Goal: Task Accomplishment & Management: Use online tool/utility

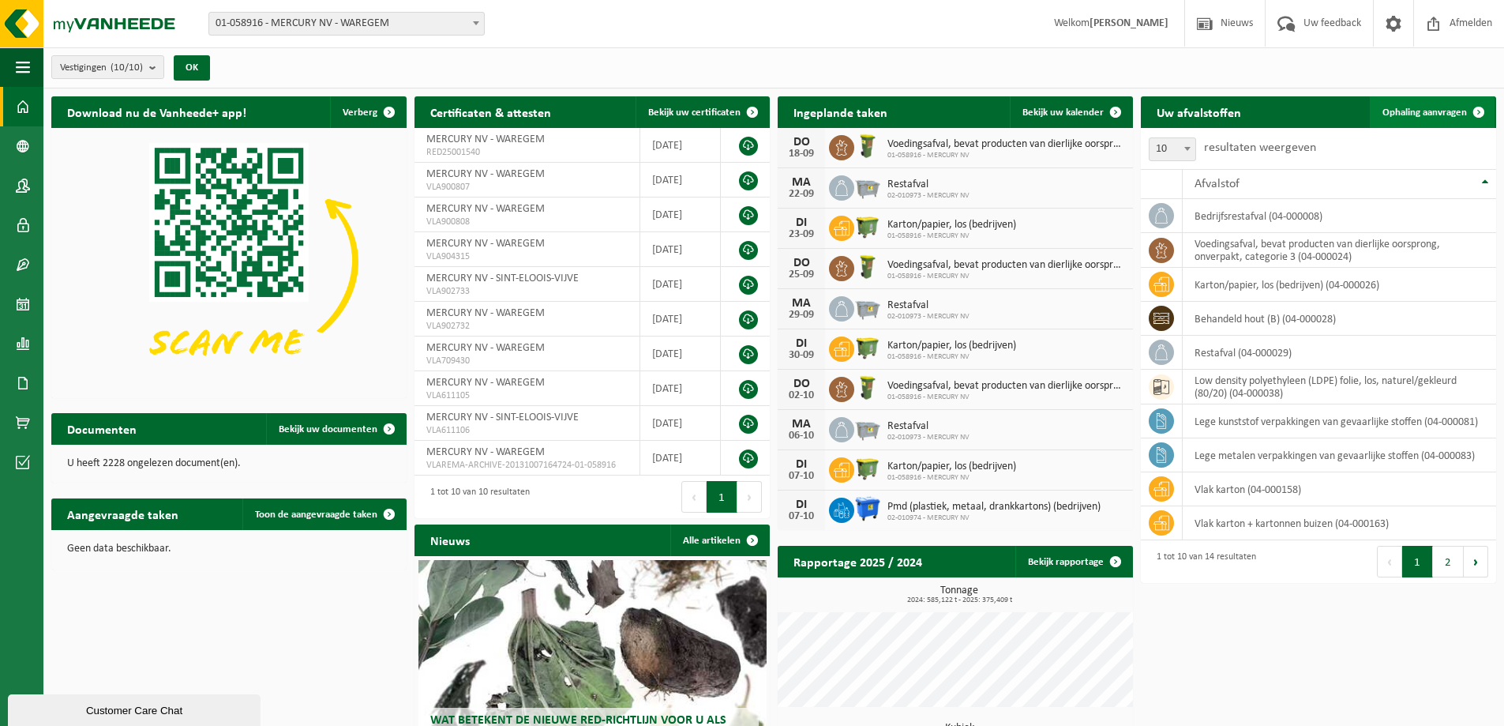
click at [1477, 110] on span at bounding box center [1479, 112] width 32 height 32
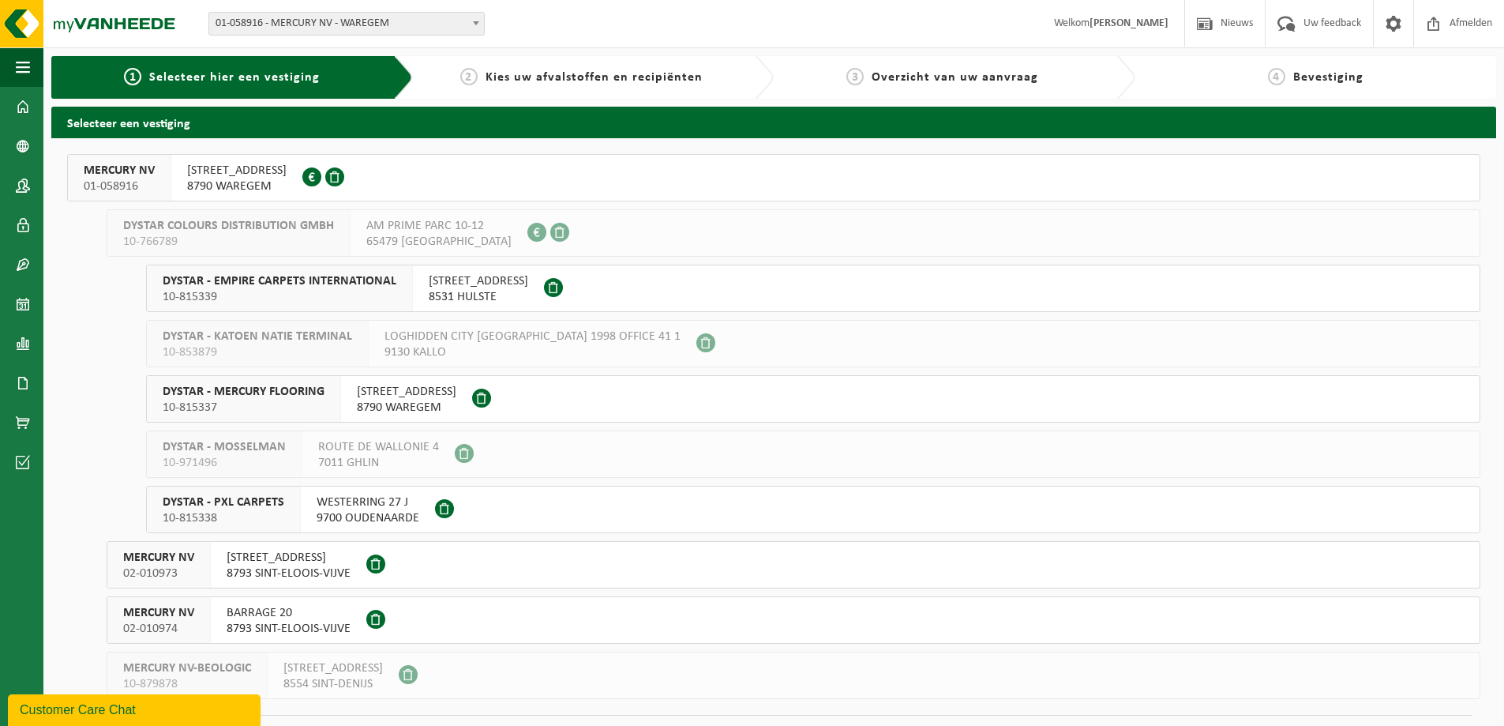
click at [267, 185] on span "8790 WAREGEM" at bounding box center [237, 186] width 100 height 16
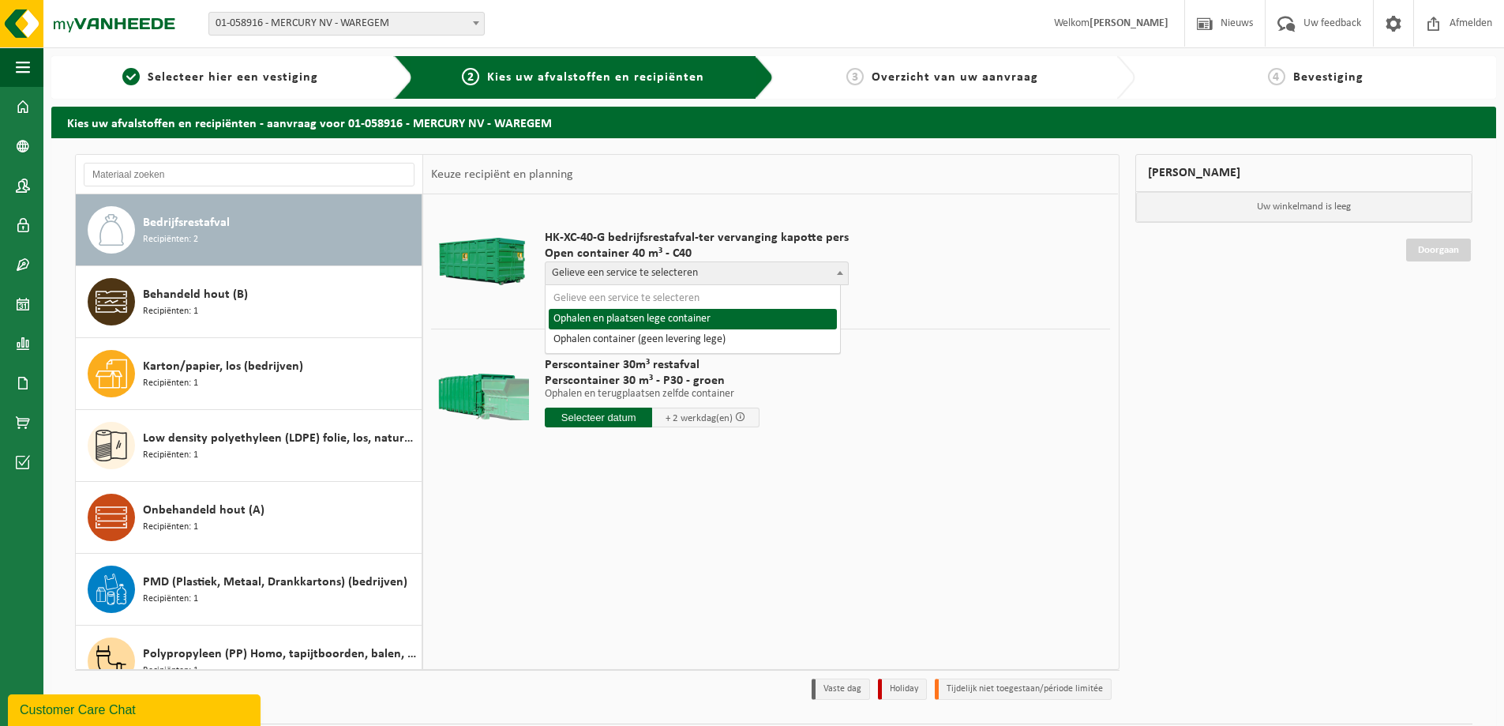
click at [585, 275] on span "Gelieve een service te selecteren" at bounding box center [697, 273] width 302 height 22
select select "P2PL-VEL-055328_HK-XC-40-GN-00_04-000008_46"
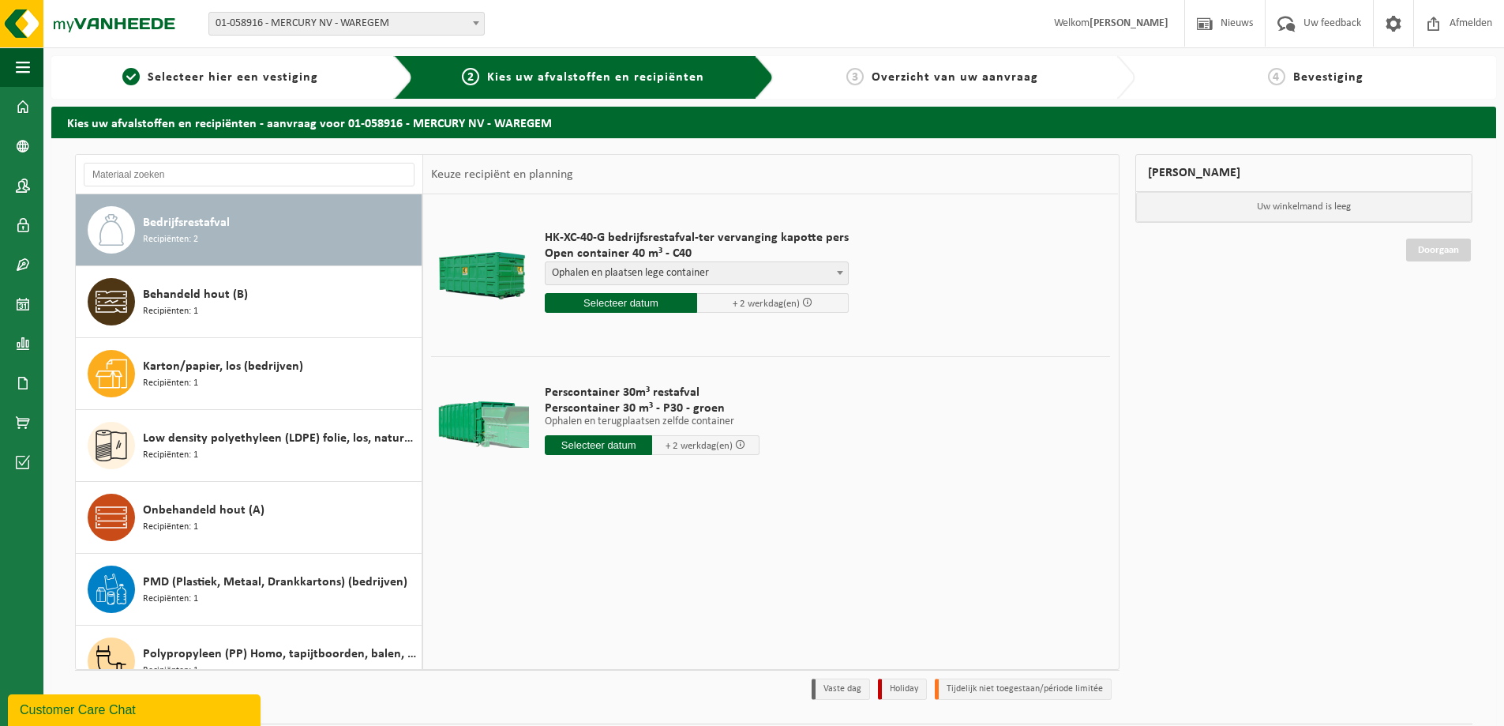
click at [610, 304] on input "text" at bounding box center [621, 303] width 152 height 20
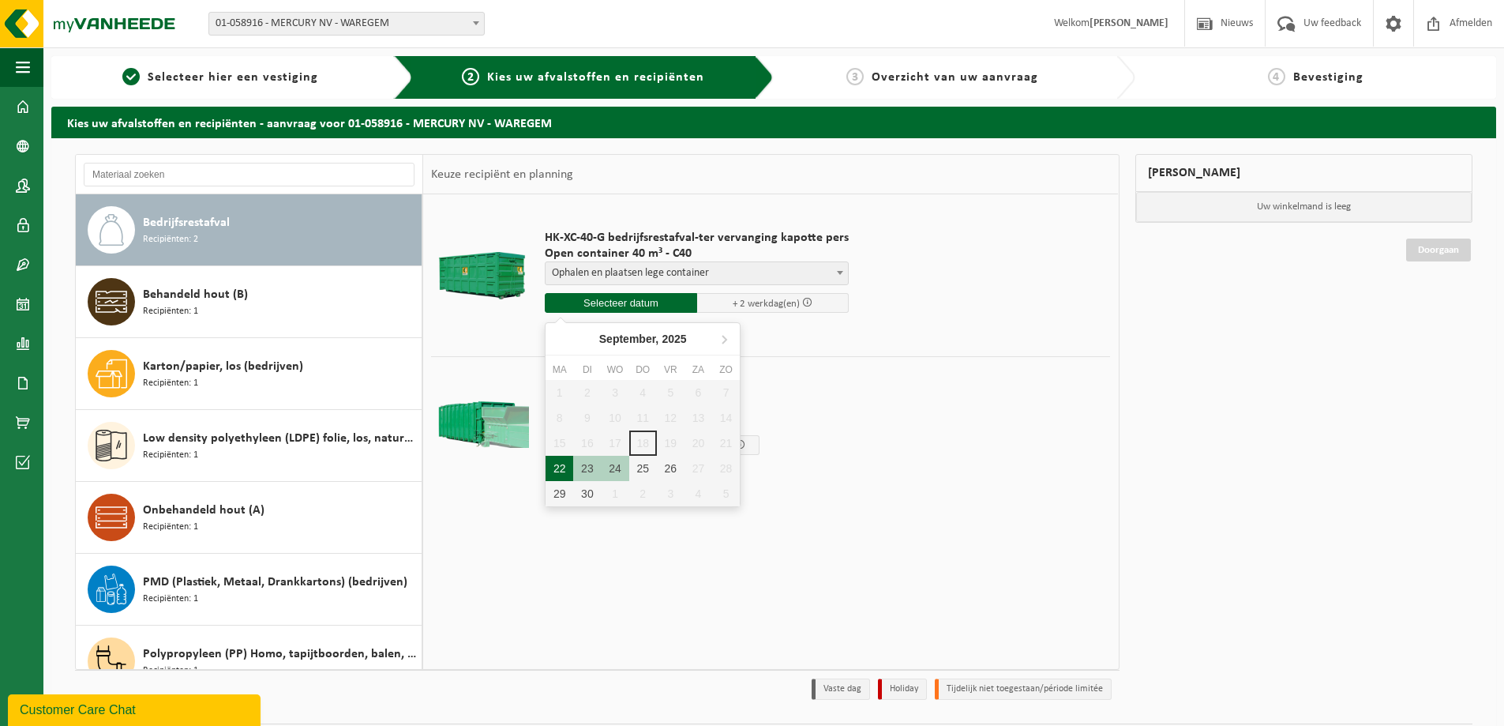
click at [560, 473] on div "22" at bounding box center [560, 468] width 28 height 25
type input "Van 2025-09-22"
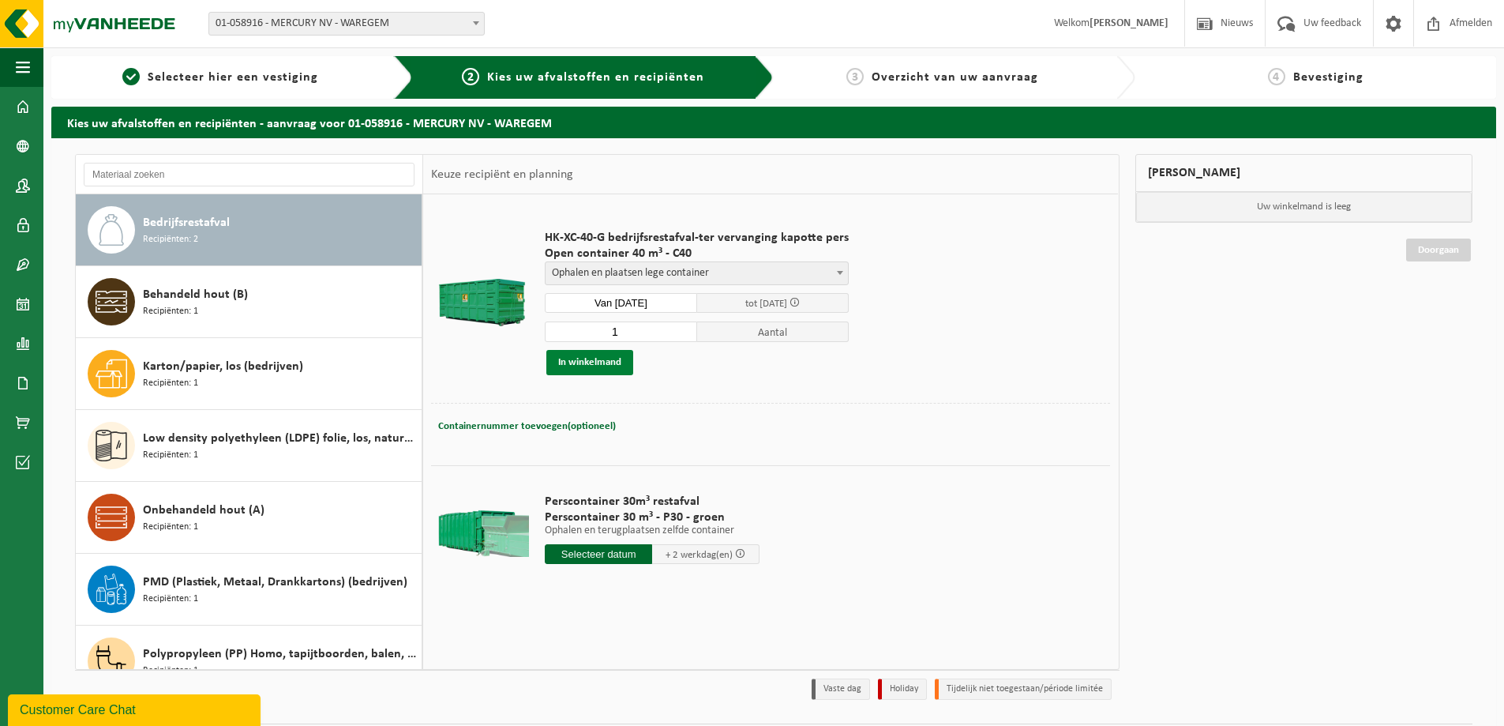
click at [618, 363] on button "In winkelmand" at bounding box center [589, 362] width 87 height 25
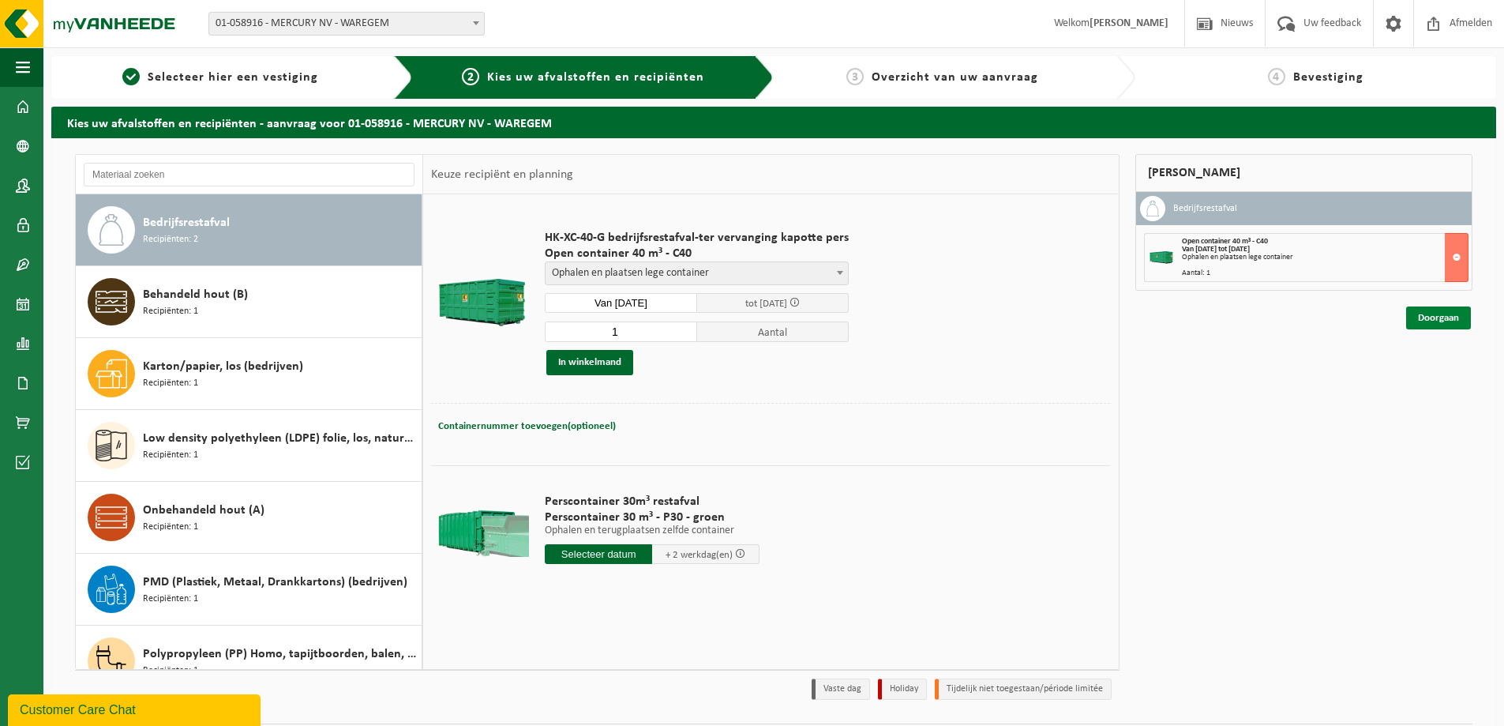
click at [1432, 311] on link "Doorgaan" at bounding box center [1438, 317] width 65 height 23
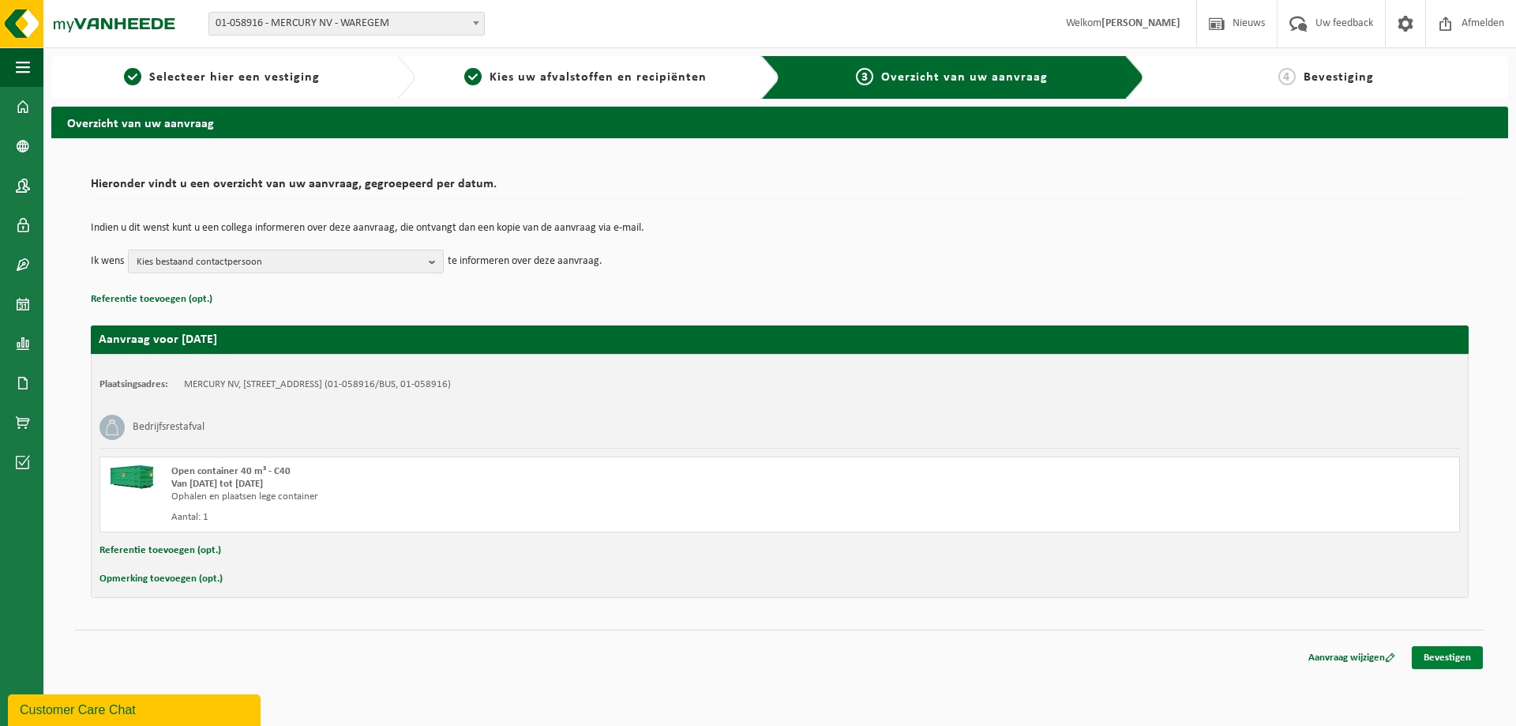
click at [1462, 660] on link "Bevestigen" at bounding box center [1447, 657] width 71 height 23
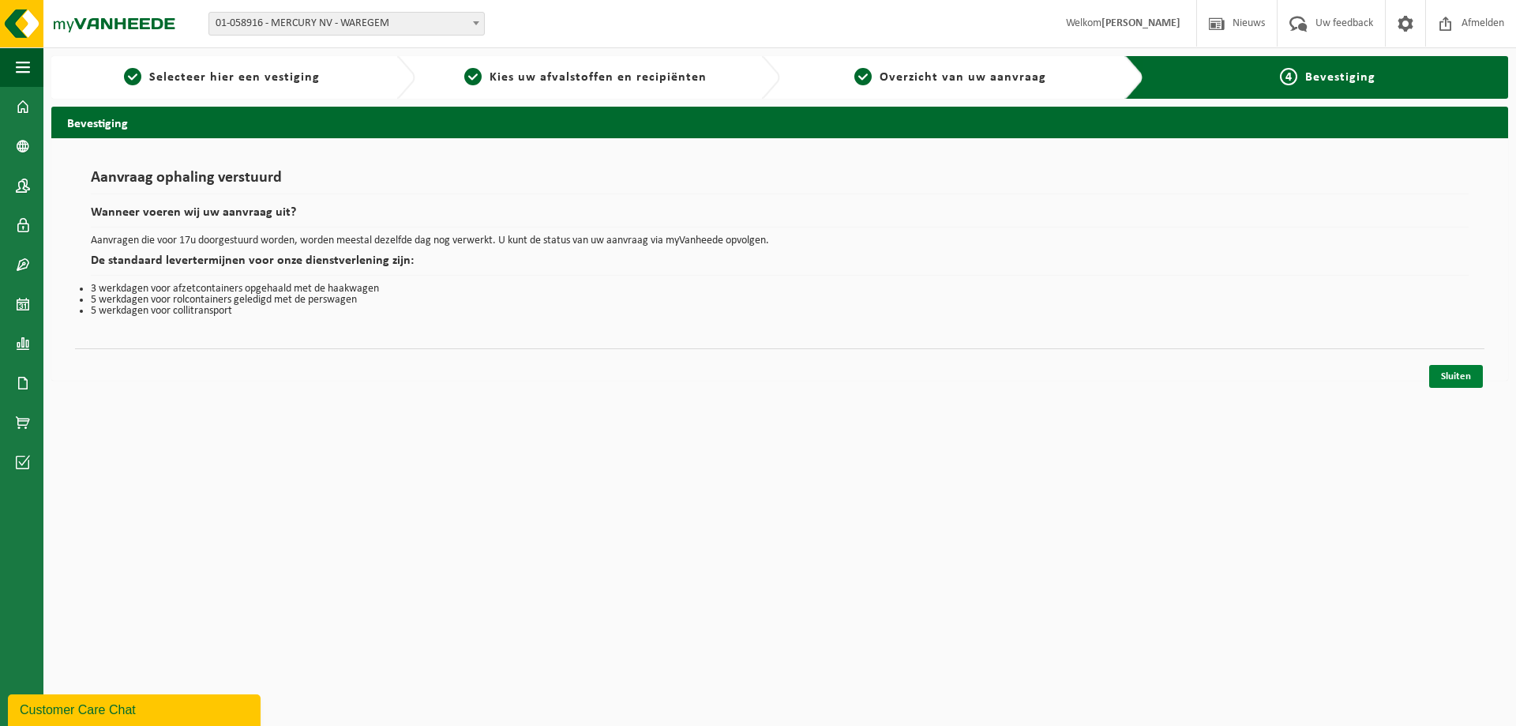
click at [1440, 370] on link "Sluiten" at bounding box center [1456, 376] width 54 height 23
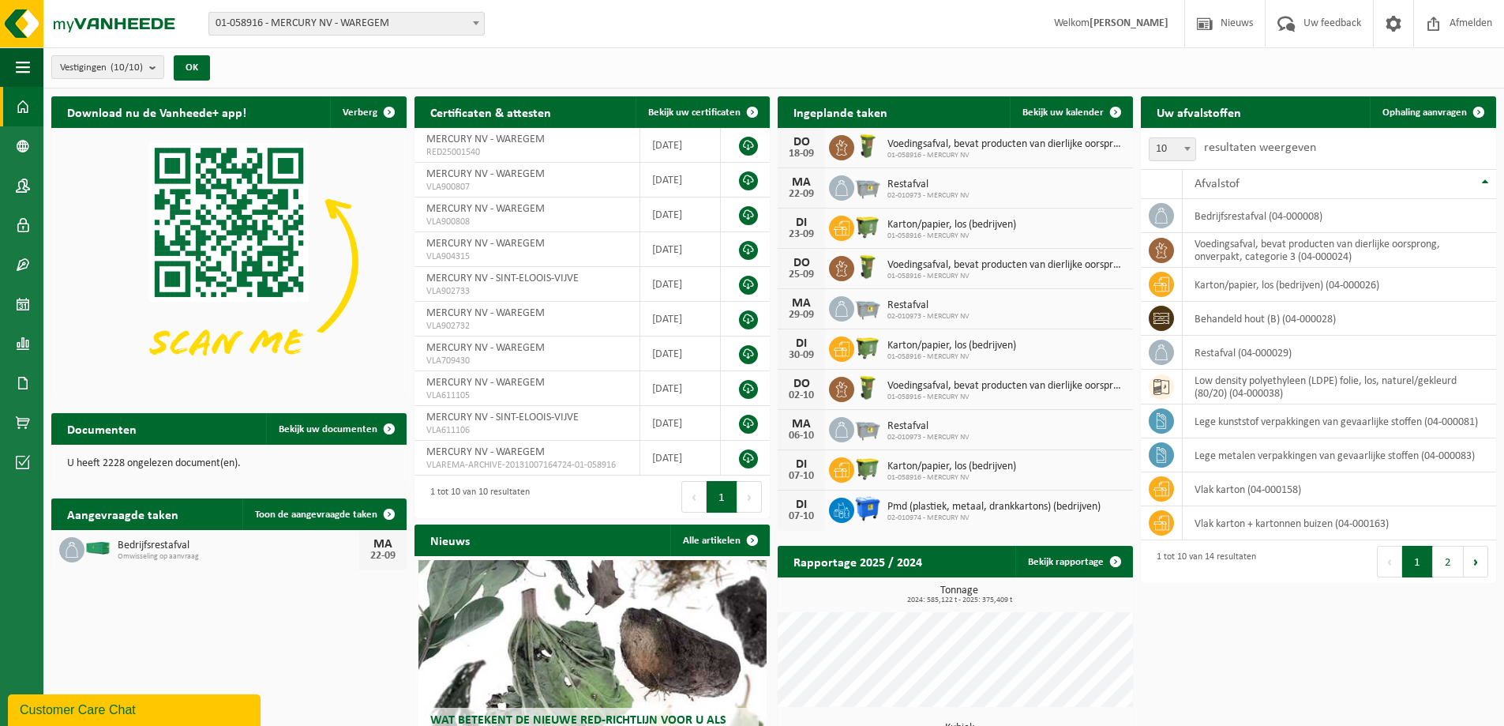
scroll to position [133, 0]
